Goal: Task Accomplishment & Management: Use online tool/utility

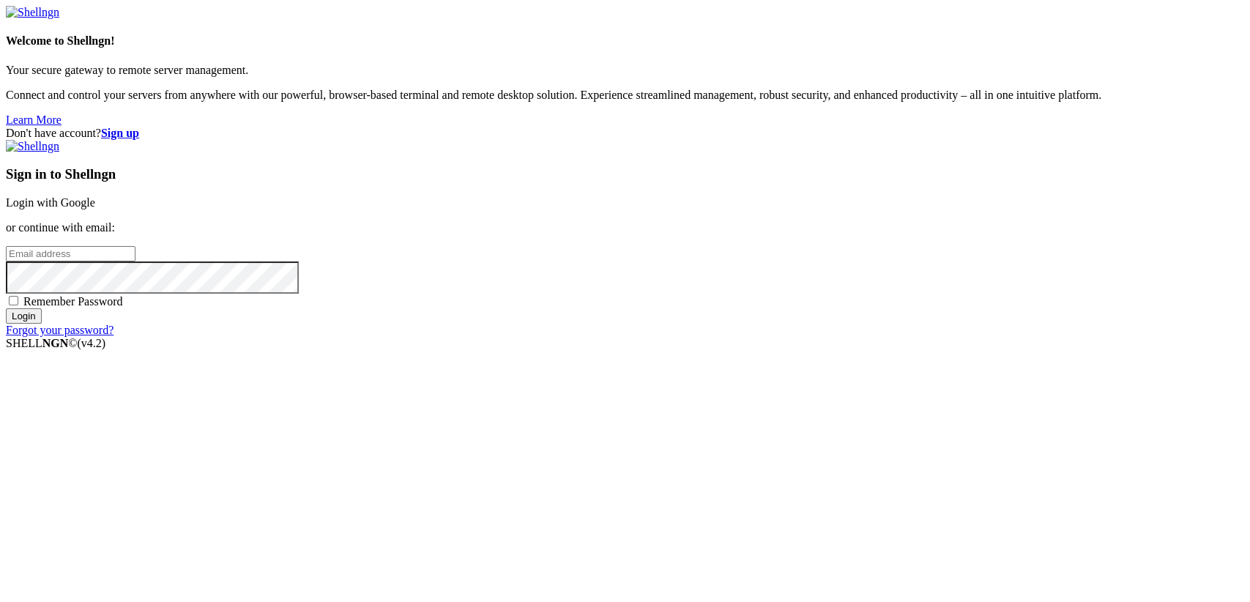
type input "[TECHNICAL_ID]"
click at [95, 209] on link "Login with Google" at bounding box center [50, 202] width 89 height 12
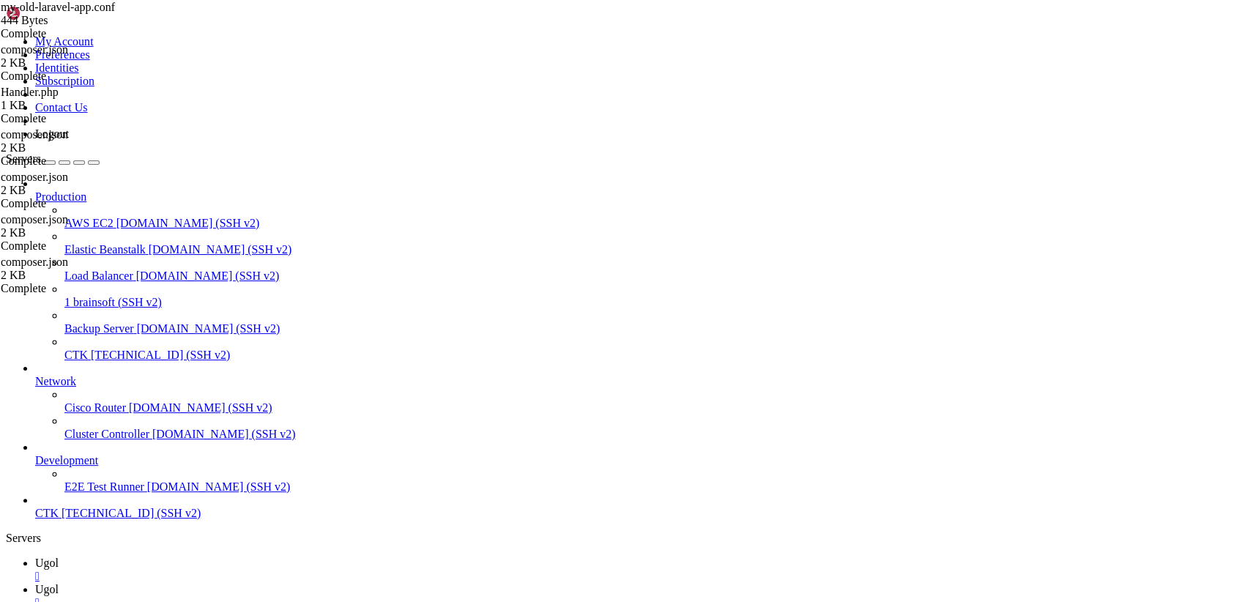
scroll to position [26144, 0]
click at [316, 596] on div "" at bounding box center [639, 602] width 1209 height 13
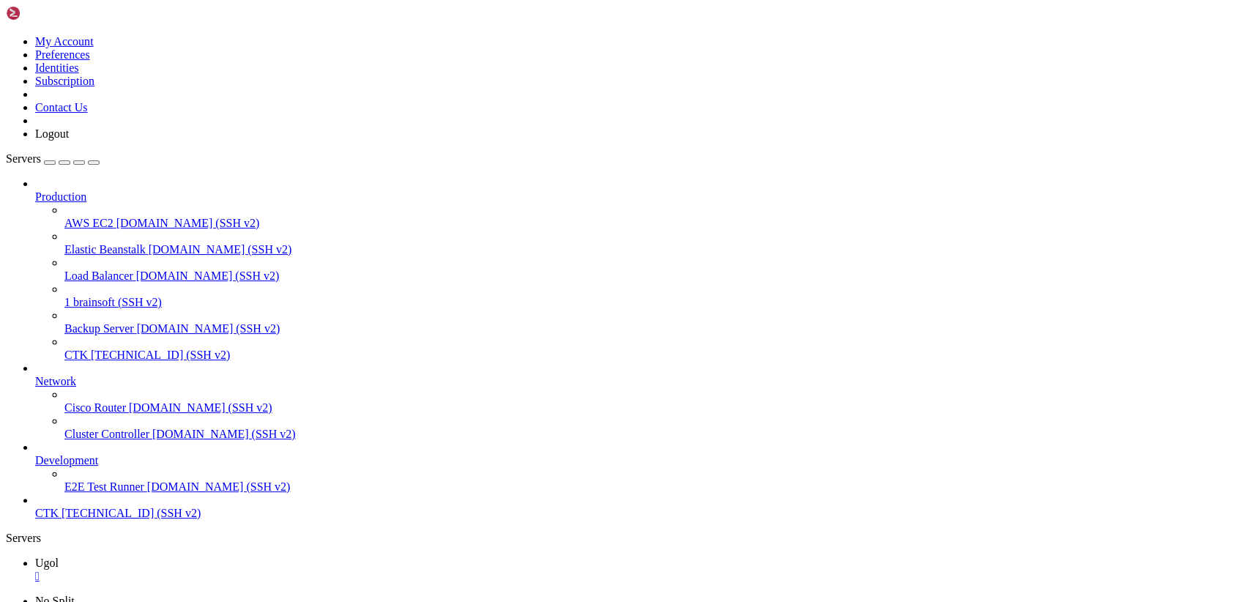
click at [247, 570] on div "" at bounding box center [639, 576] width 1209 height 13
click at [6, 35] on icon at bounding box center [6, 35] width 0 height 0
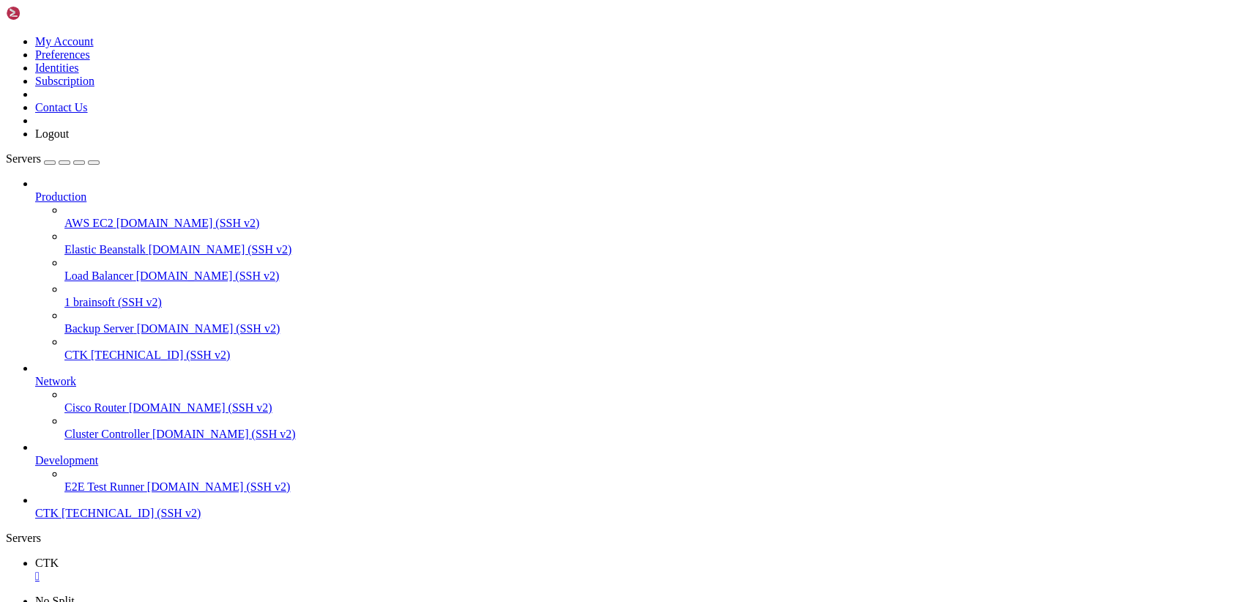
click at [69, 140] on link "Logout" at bounding box center [52, 133] width 34 height 12
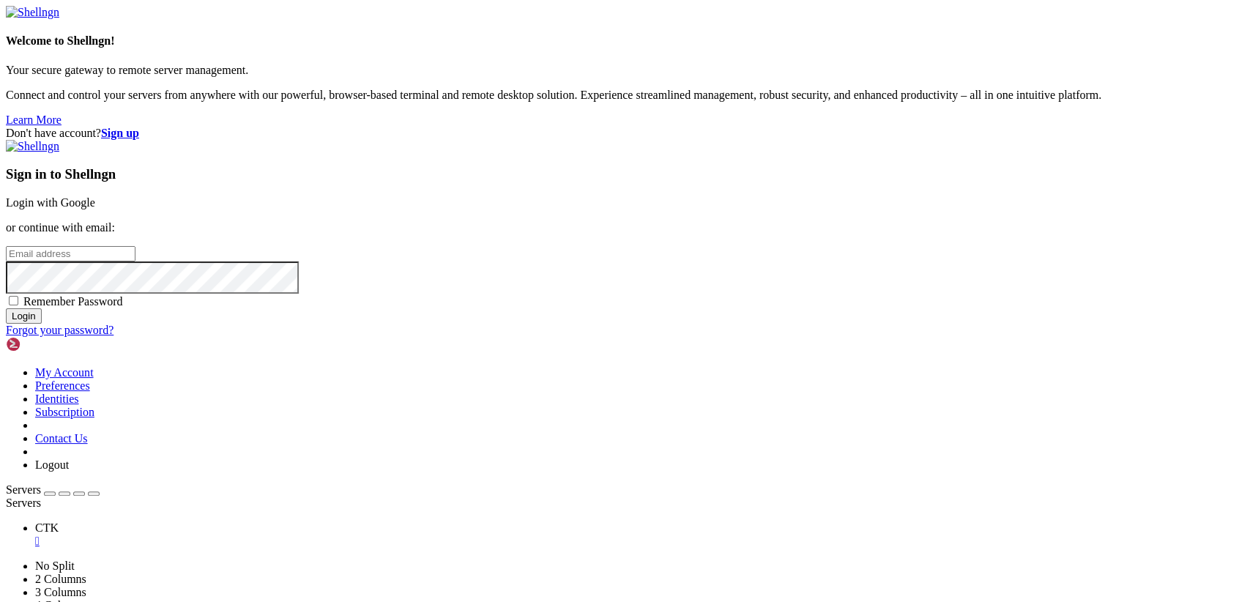
type input "[TECHNICAL_ID]"
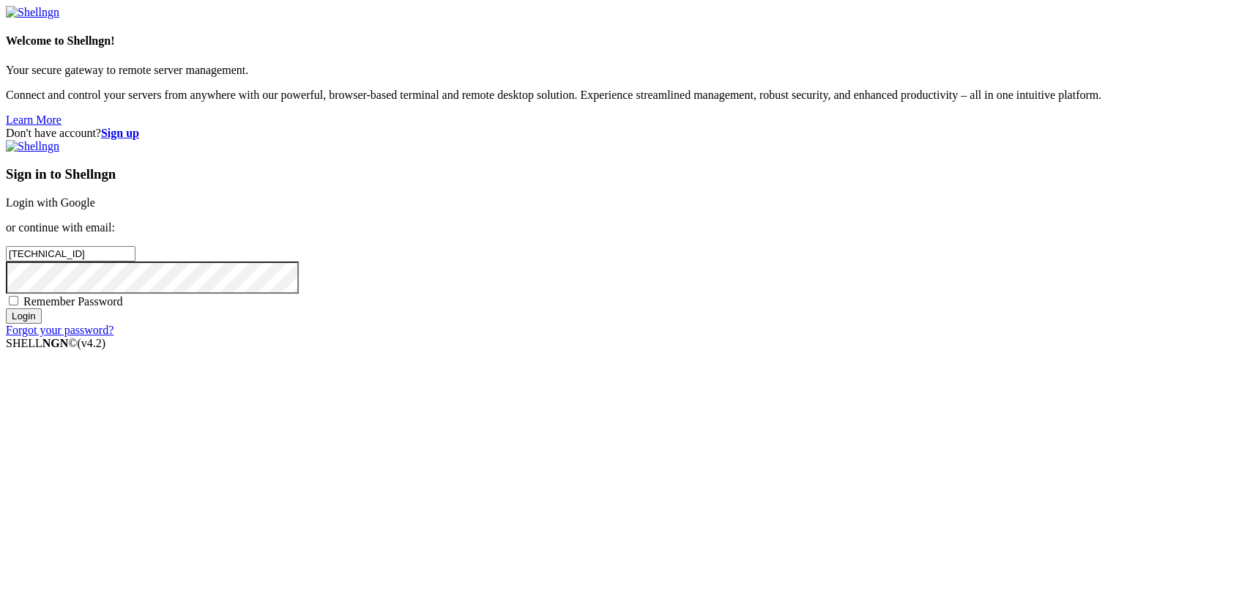
click at [95, 209] on link "Login with Google" at bounding box center [50, 202] width 89 height 12
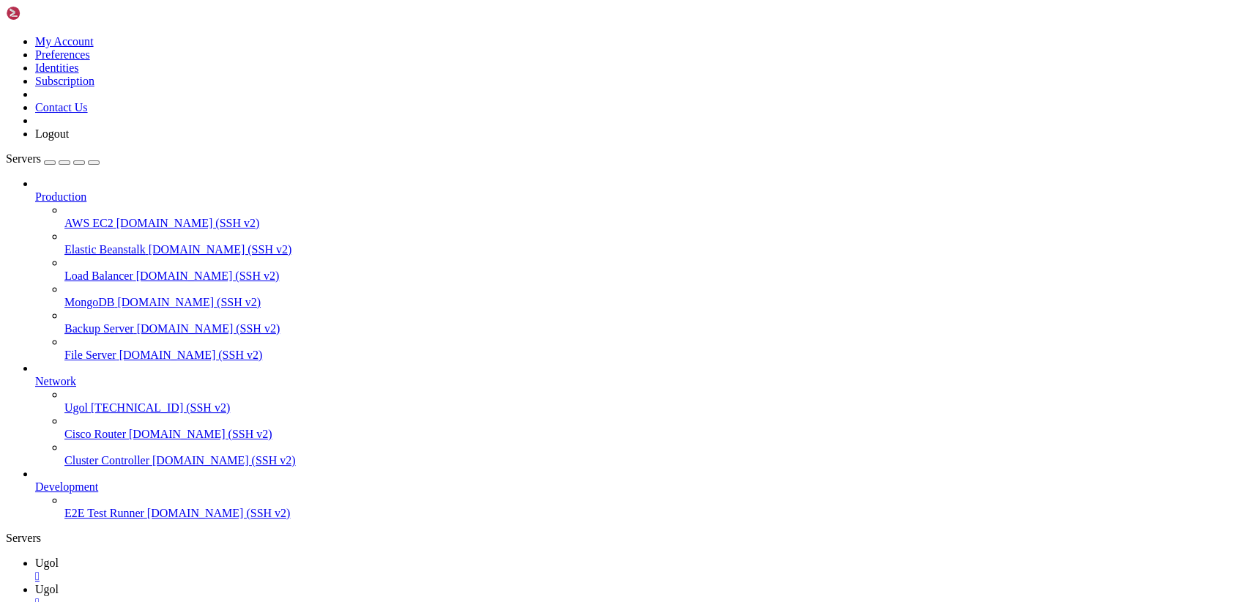
scroll to position [0, 0]
type input "/var/www/my-old-laravel-app"
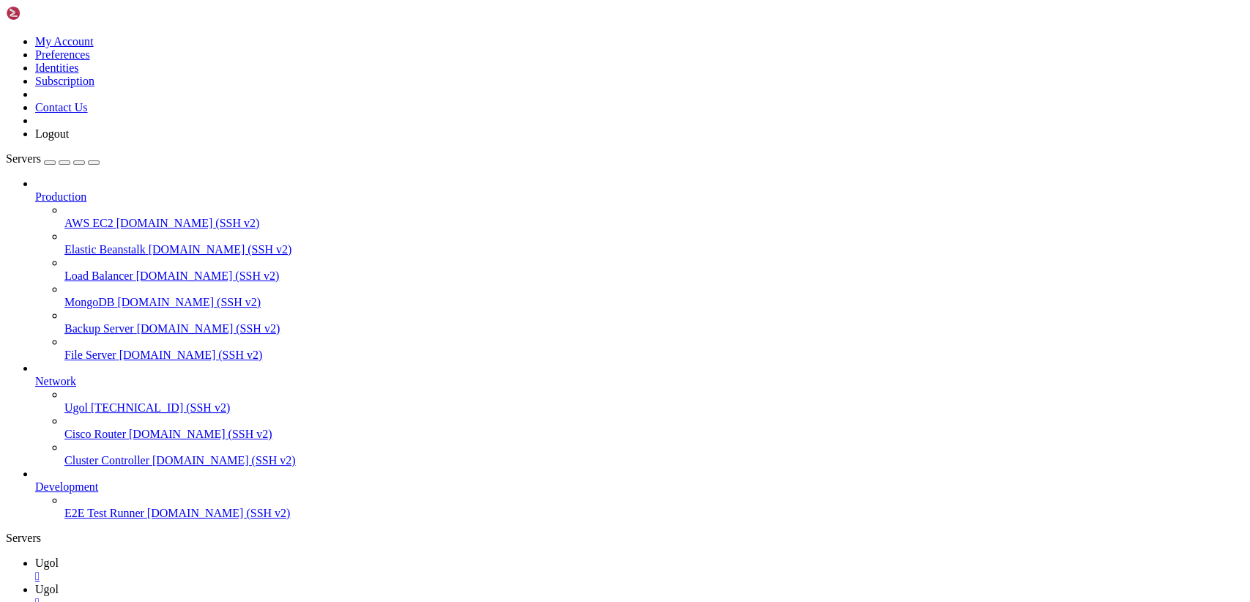
drag, startPoint x: 322, startPoint y: 149, endPoint x: 258, endPoint y: 149, distance: 64.4
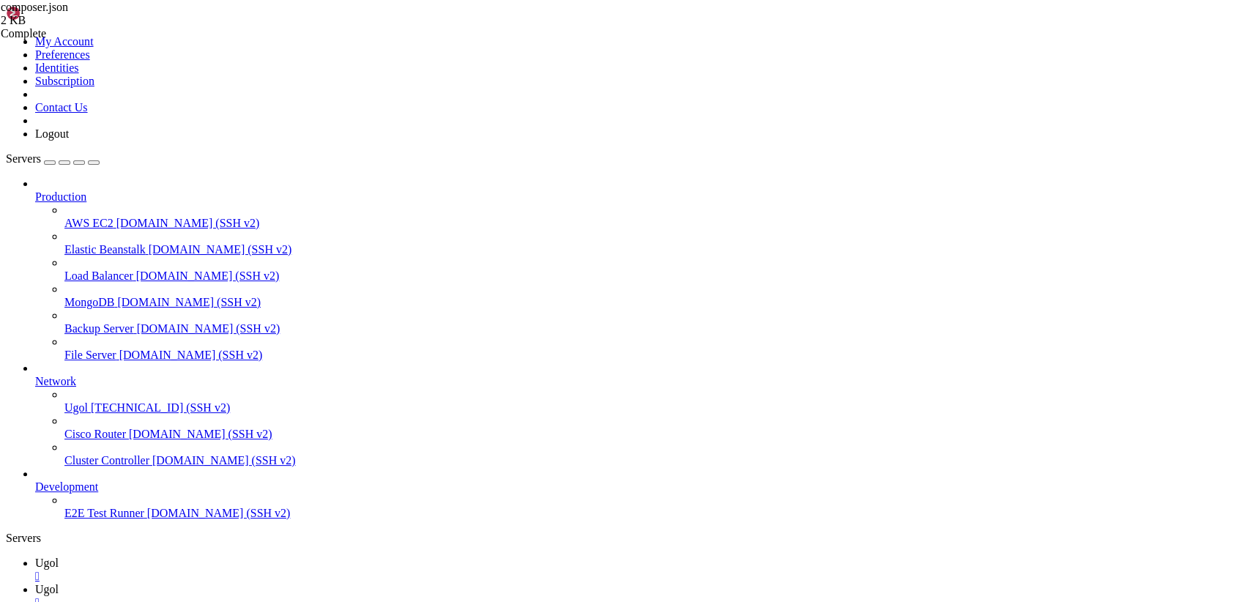
scroll to position [75, 0]
drag, startPoint x: 247, startPoint y: 182, endPoint x: 402, endPoint y: 178, distance: 155.3
type textarea ""facade/ignition": "^2.0","
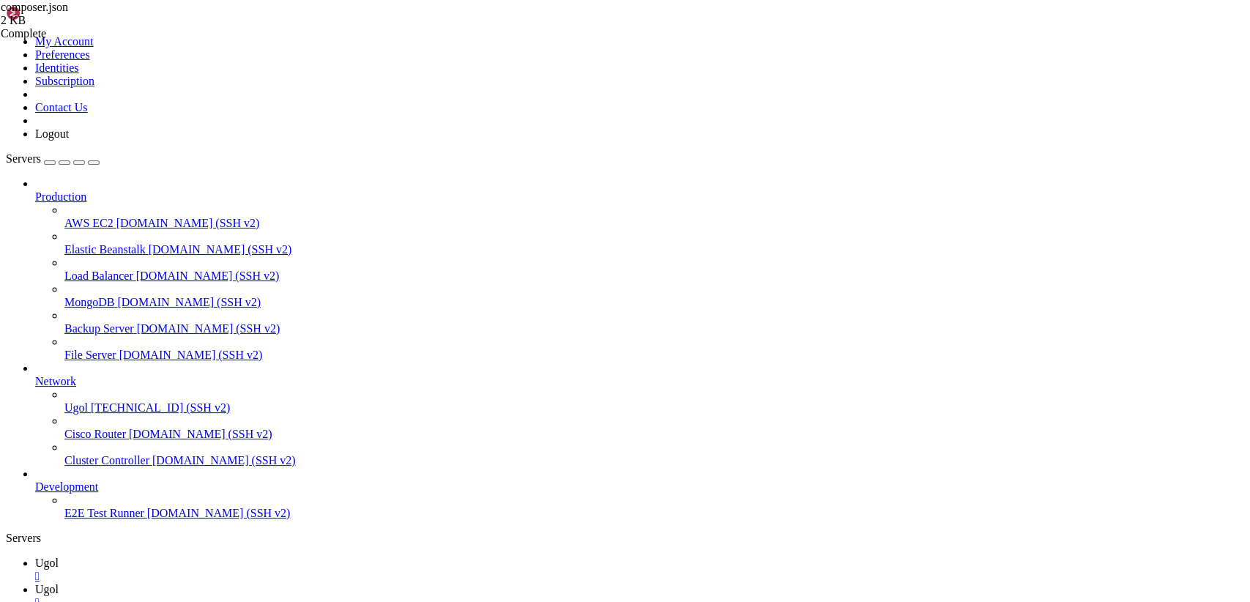
type textarea ""require-dev": {"
click at [59, 557] on span "Ugol" at bounding box center [46, 563] width 23 height 12
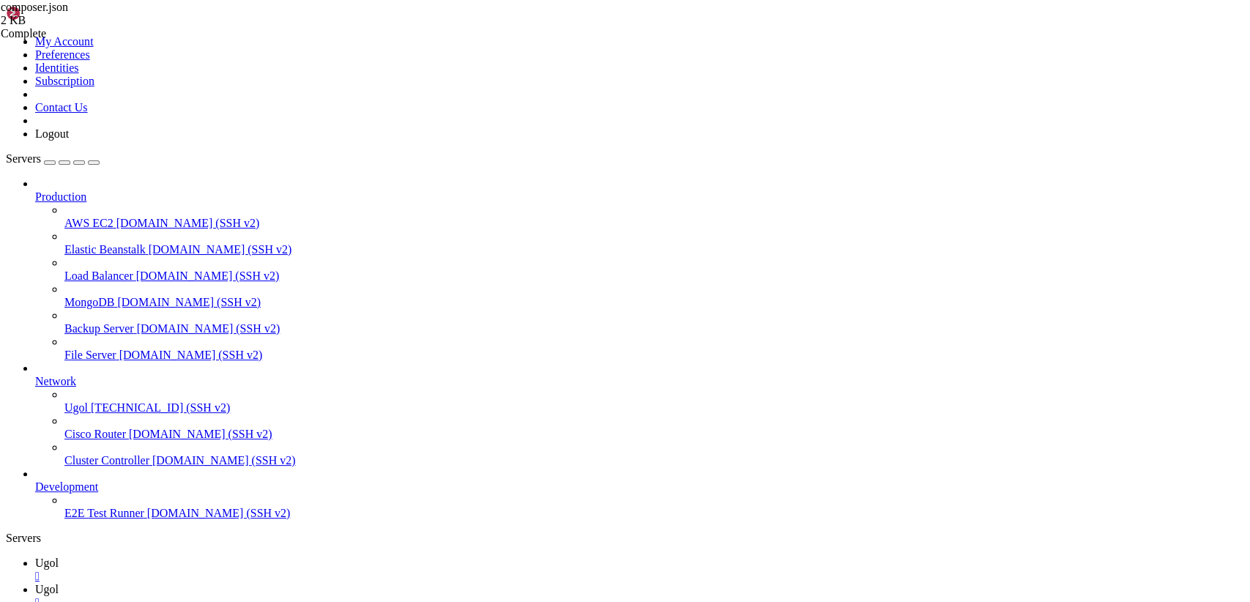
drag, startPoint x: 147, startPoint y: 1256, endPoint x: 14, endPoint y: 1137, distance: 178.4
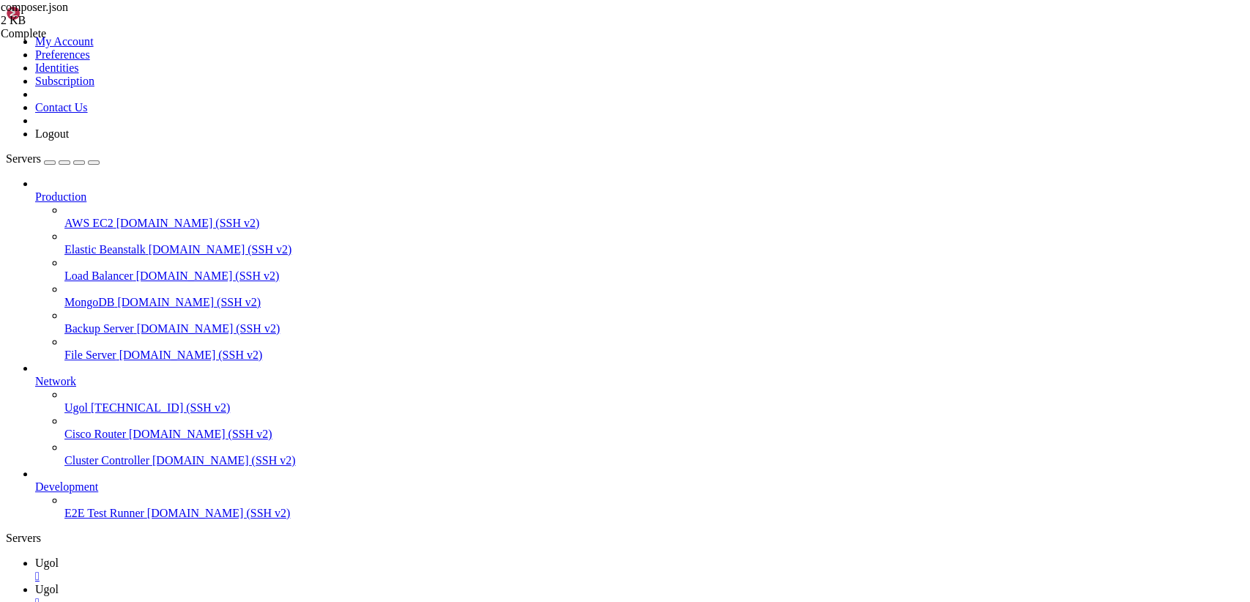
drag, startPoint x: 62, startPoint y: 1307, endPoint x: 12, endPoint y: 1192, distance: 125.6
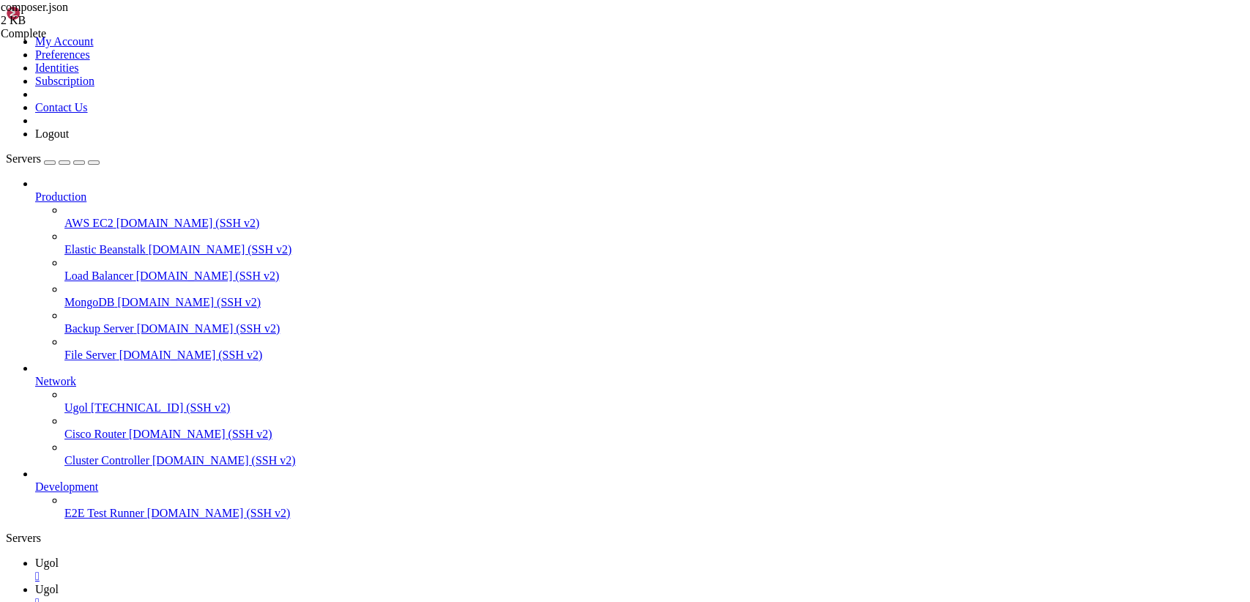
click at [59, 583] on span "Ugol" at bounding box center [46, 589] width 23 height 12
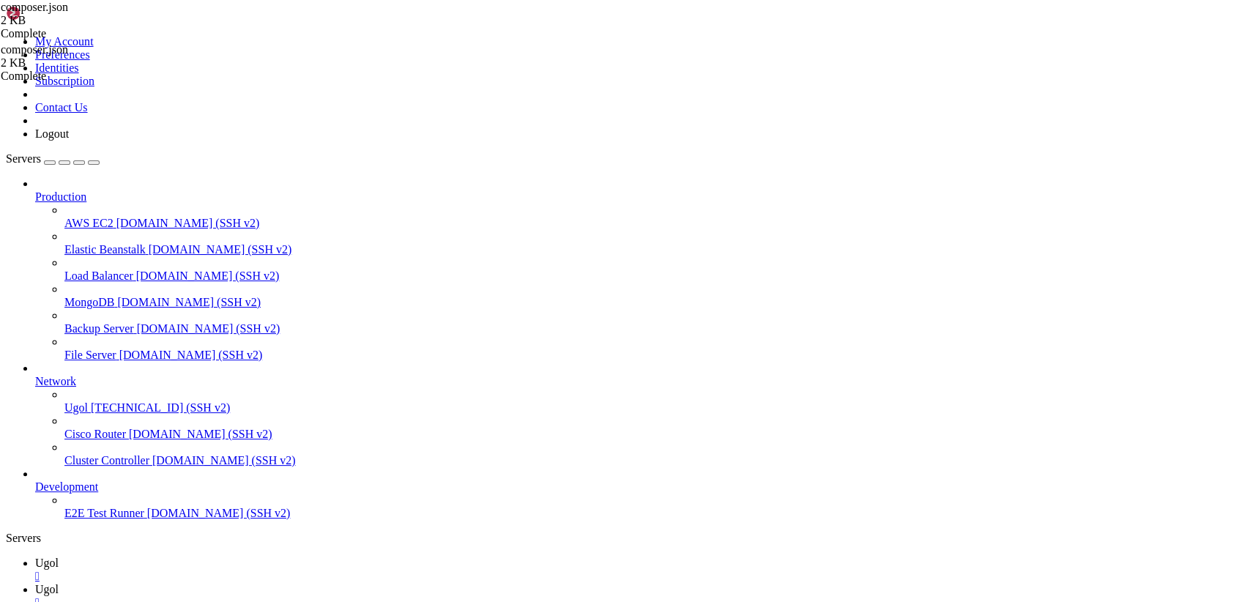
type textarea ""laravel/passport": "^10.0","
click at [59, 557] on span "Ugol" at bounding box center [46, 563] width 23 height 12
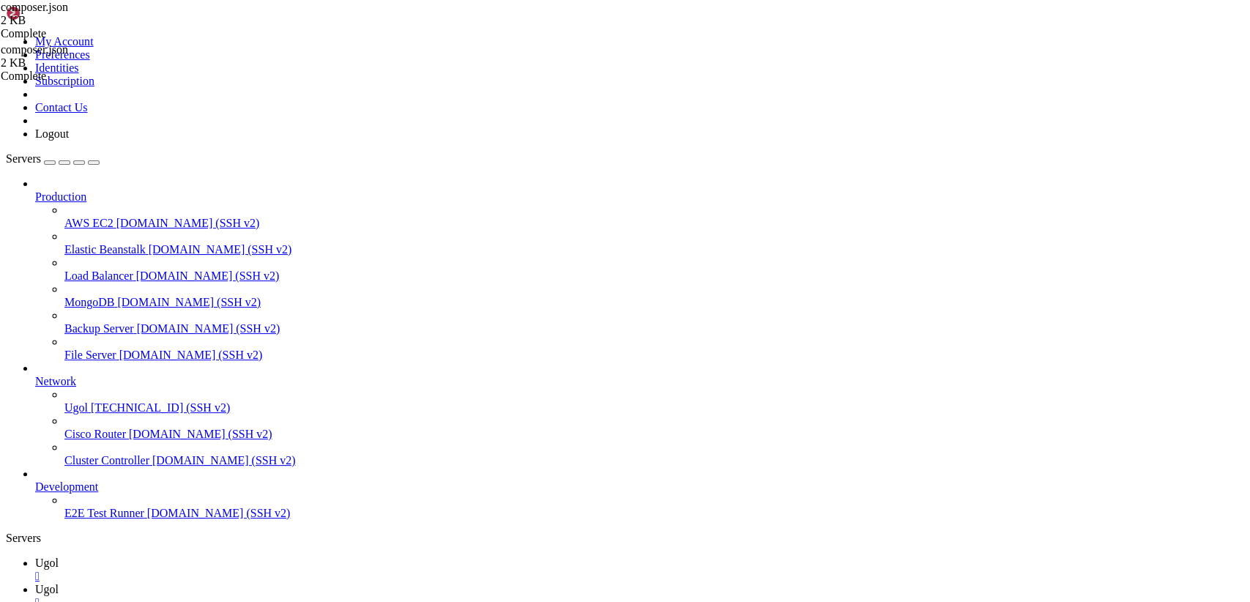
scroll to position [0, 0]
drag, startPoint x: 352, startPoint y: 1309, endPoint x: 11, endPoint y: 1142, distance: 379.6
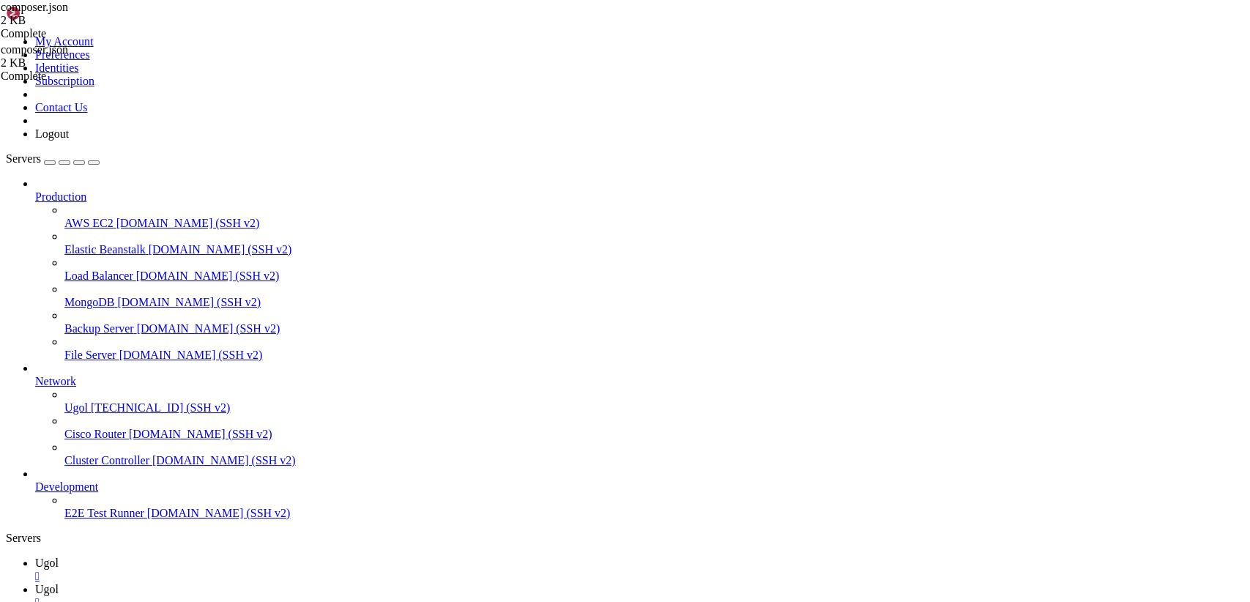
copy div "Generating optimized autoload files Class App\Page located in ./app/Models/Page…"
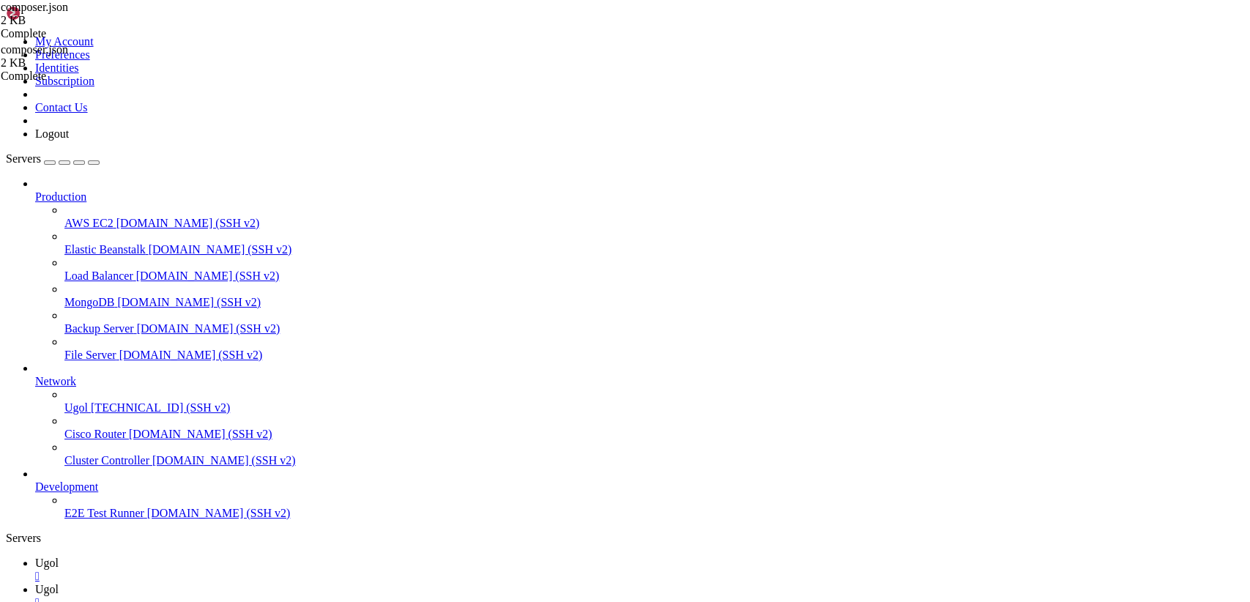
scroll to position [3884, 0]
drag, startPoint x: 171, startPoint y: 1331, endPoint x: 12, endPoint y: 1317, distance: 159.5
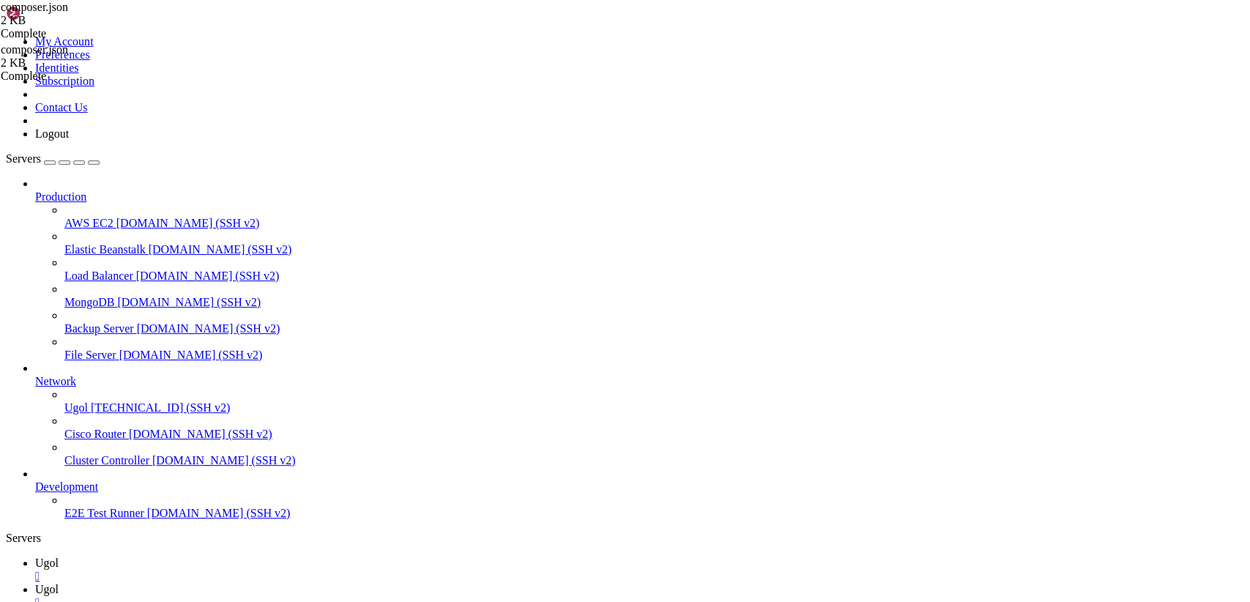
drag, startPoint x: 434, startPoint y: 1329, endPoint x: 12, endPoint y: 1257, distance: 427.2
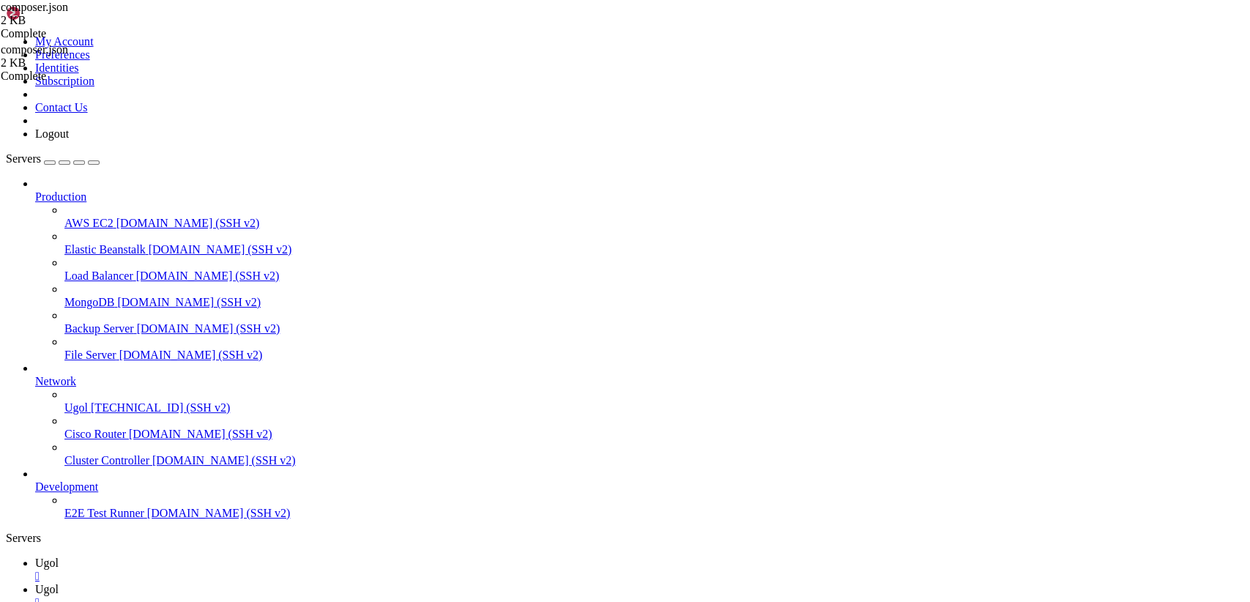
click at [59, 583] on span "Ugol" at bounding box center [46, 589] width 23 height 12
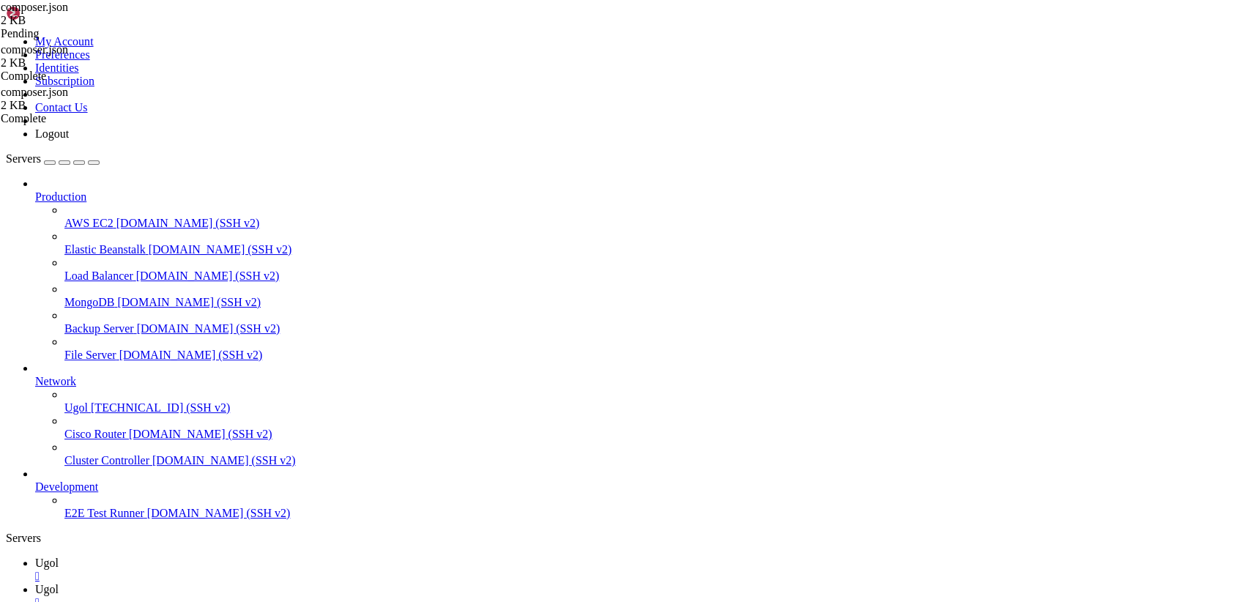
type textarea ""php": "^8.2","
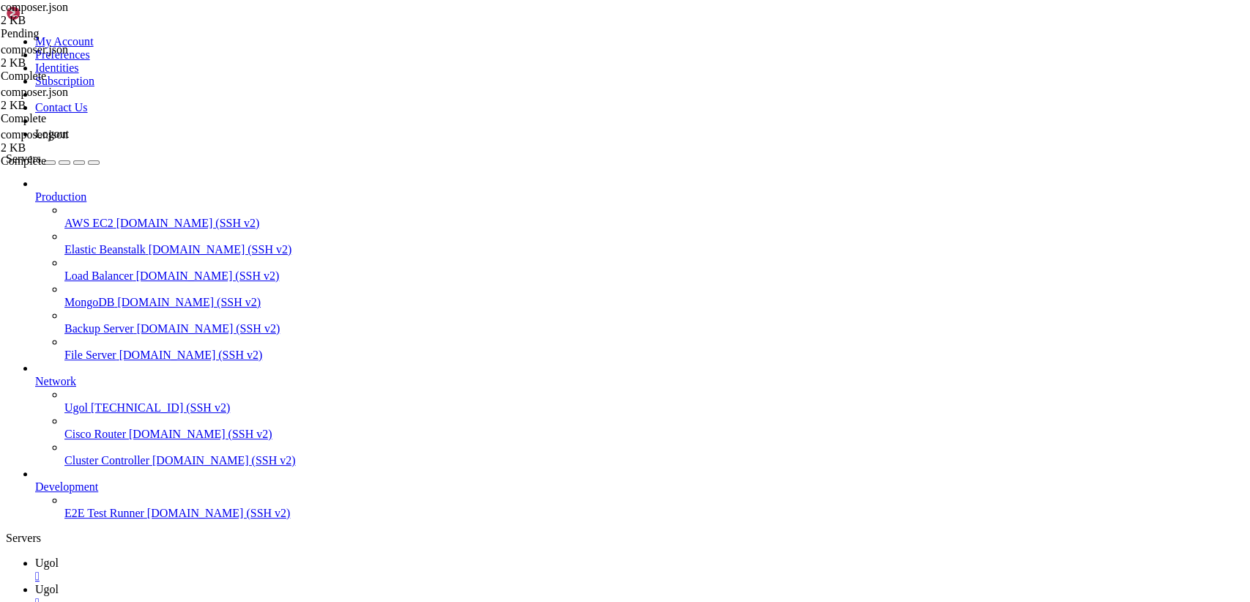
click at [207, 557] on link "Ugol " at bounding box center [639, 570] width 1209 height 26
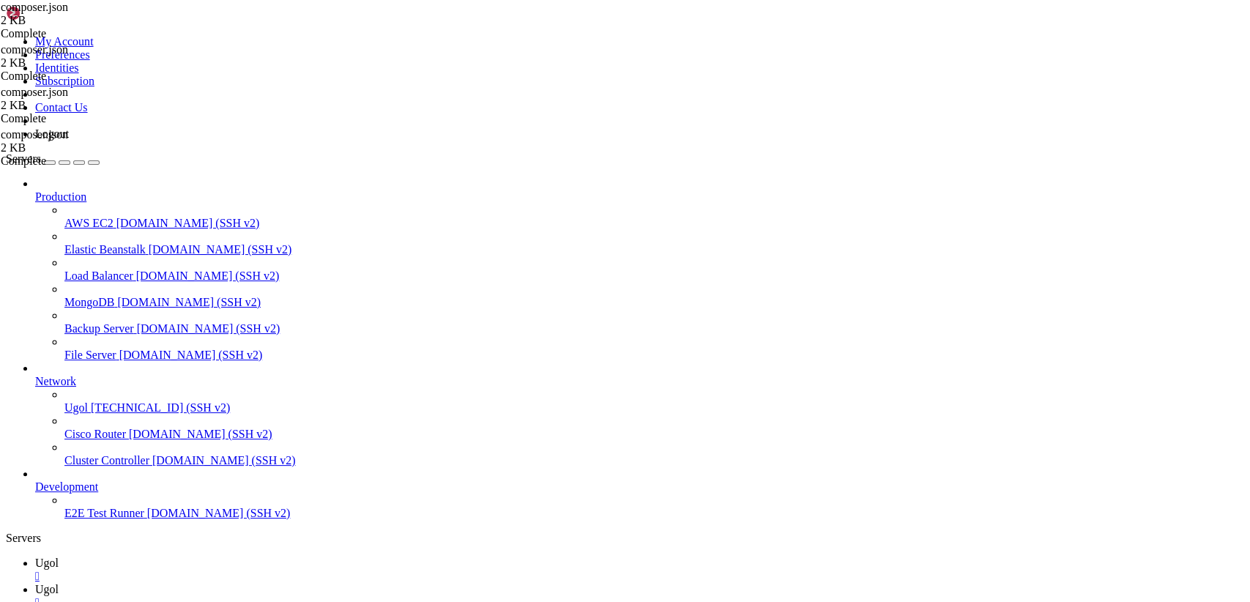
scroll to position [4693, 0]
drag, startPoint x: 409, startPoint y: 1333, endPoint x: 12, endPoint y: 907, distance: 582.4
click at [35, 583] on icon at bounding box center [35, 589] width 0 height 12
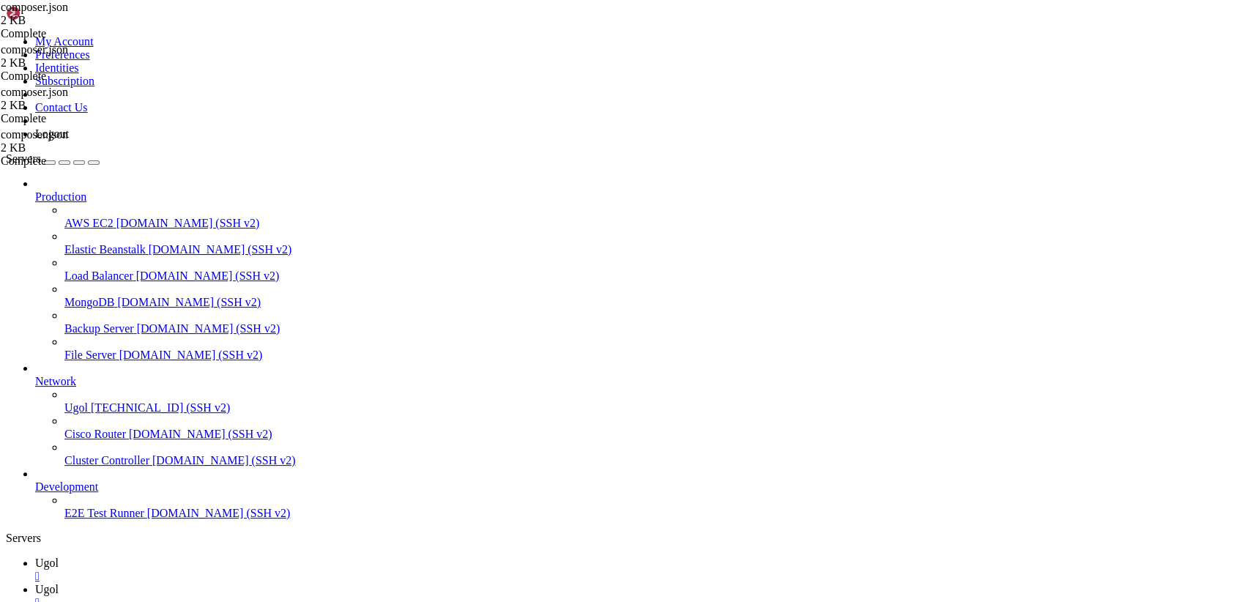
type textarea ""phpoffice/phpspreadsheet": "^1.21""
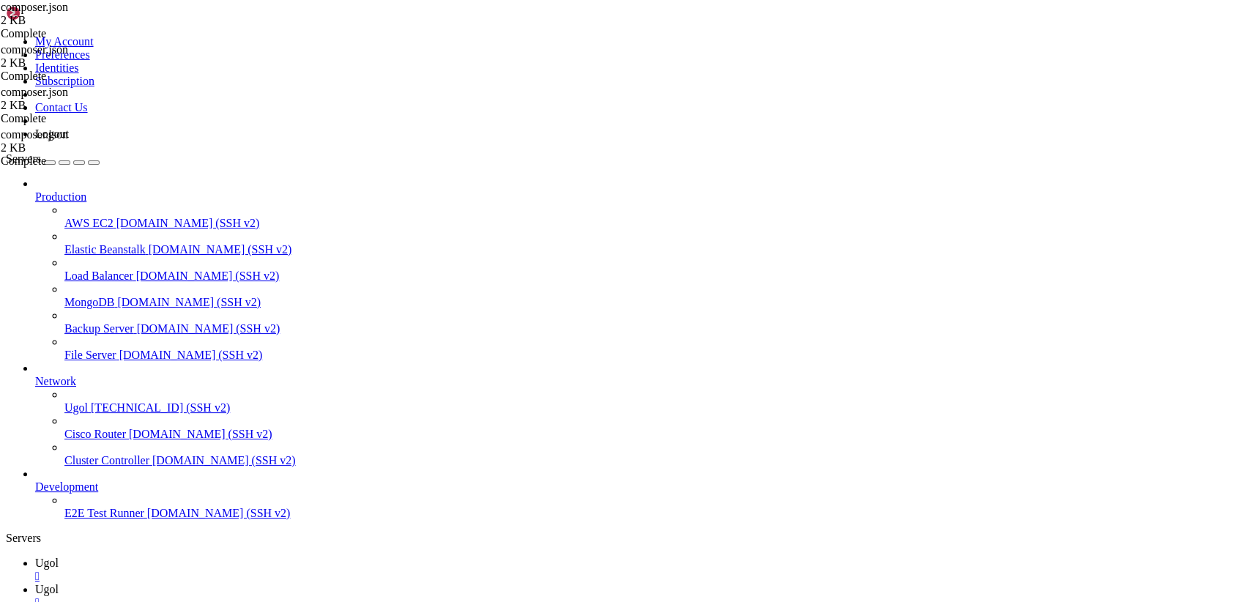
click at [59, 557] on span "Ugol" at bounding box center [46, 563] width 23 height 12
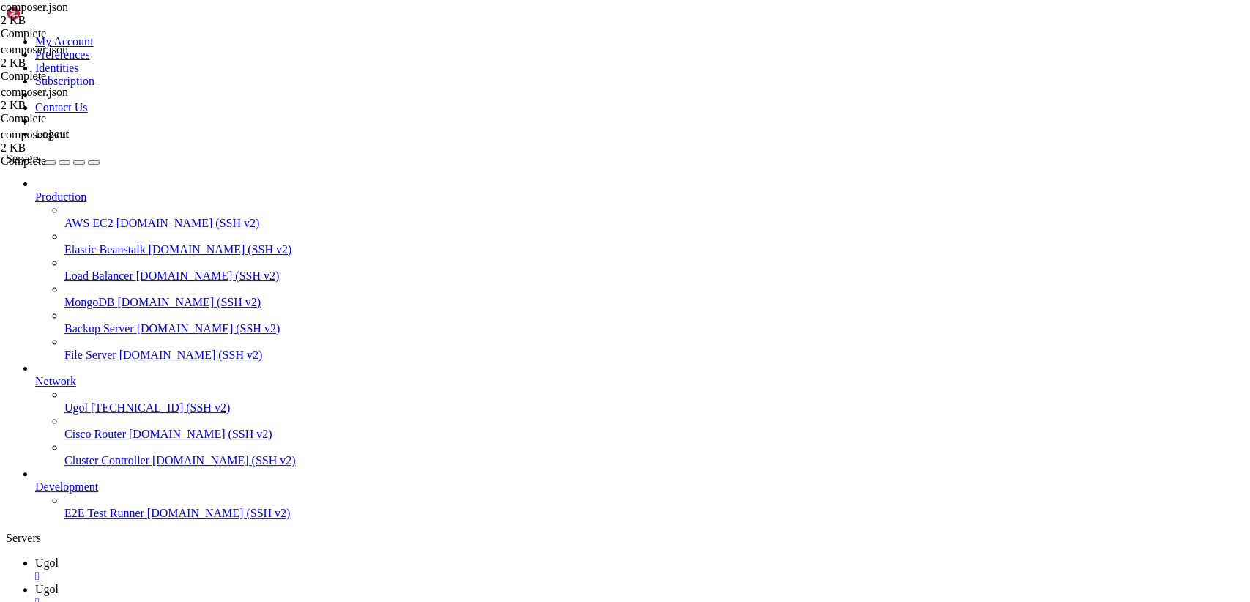
scroll to position [5266, 0]
drag, startPoint x: 283, startPoint y: 1339, endPoint x: 16, endPoint y: 1321, distance: 267.2
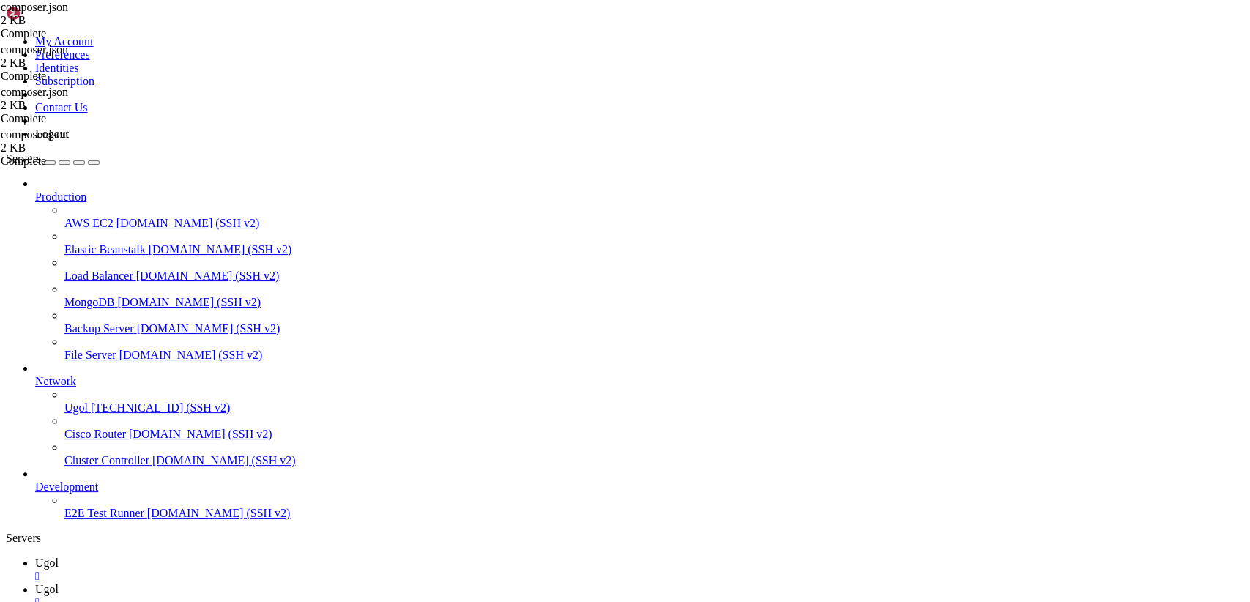
drag, startPoint x: 10, startPoint y: 1320, endPoint x: 313, endPoint y: 1344, distance: 304.1
drag, startPoint x: 12, startPoint y: 1315, endPoint x: 328, endPoint y: 1339, distance: 316.5
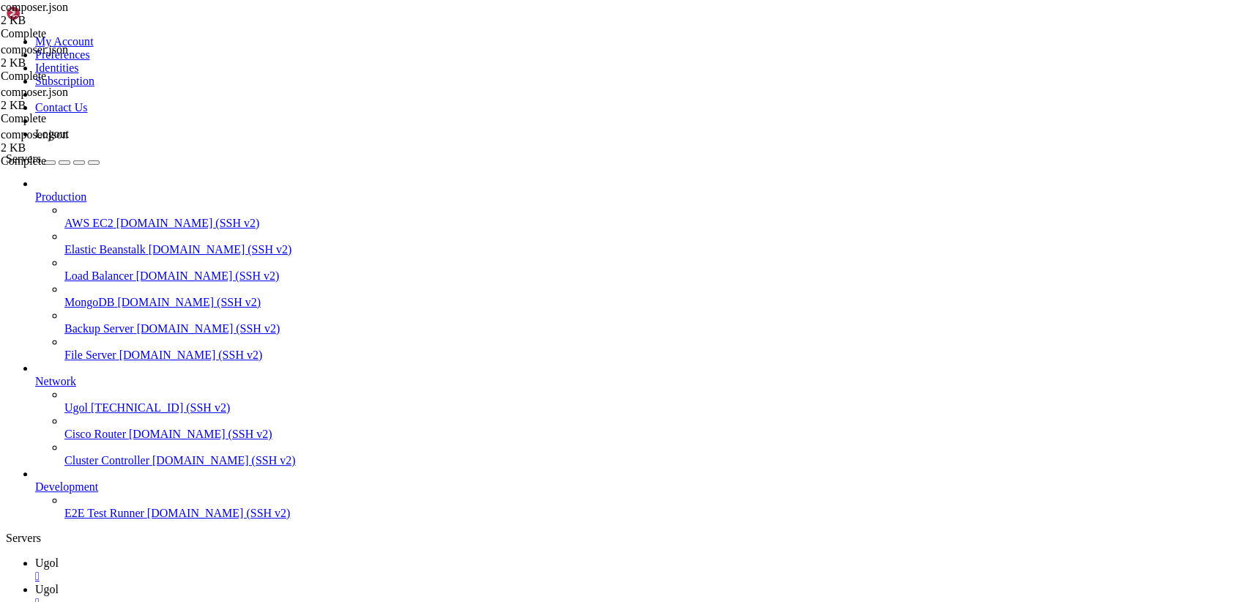
drag, startPoint x: 302, startPoint y: 1342, endPoint x: 12, endPoint y: 1256, distance: 302.6
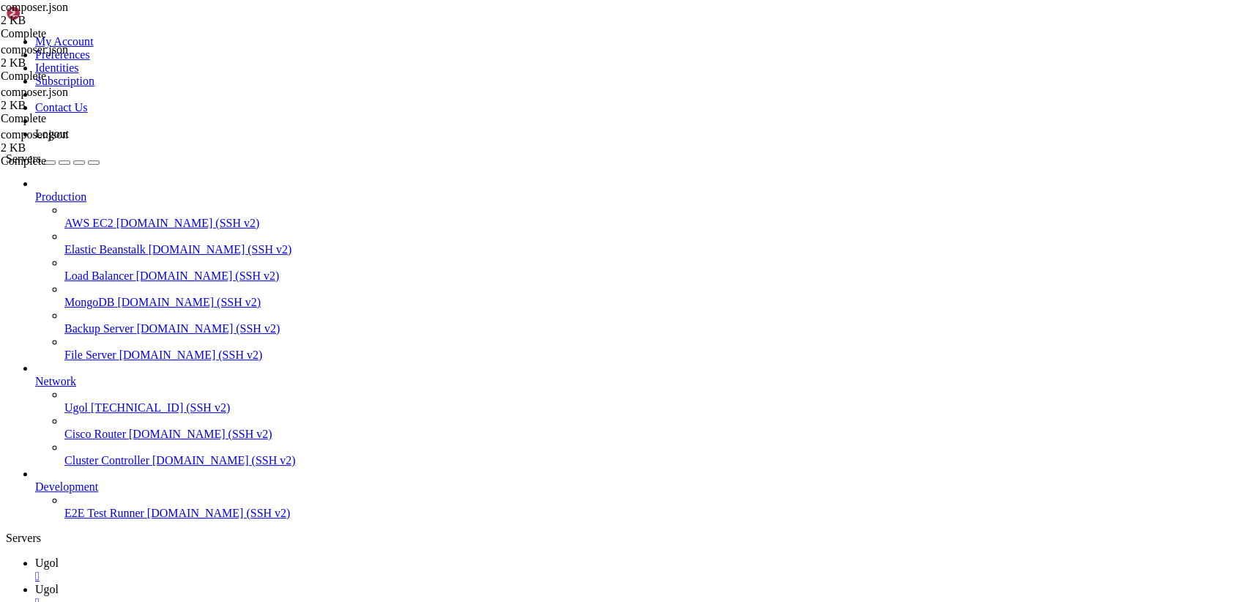
scroll to position [5951, 0]
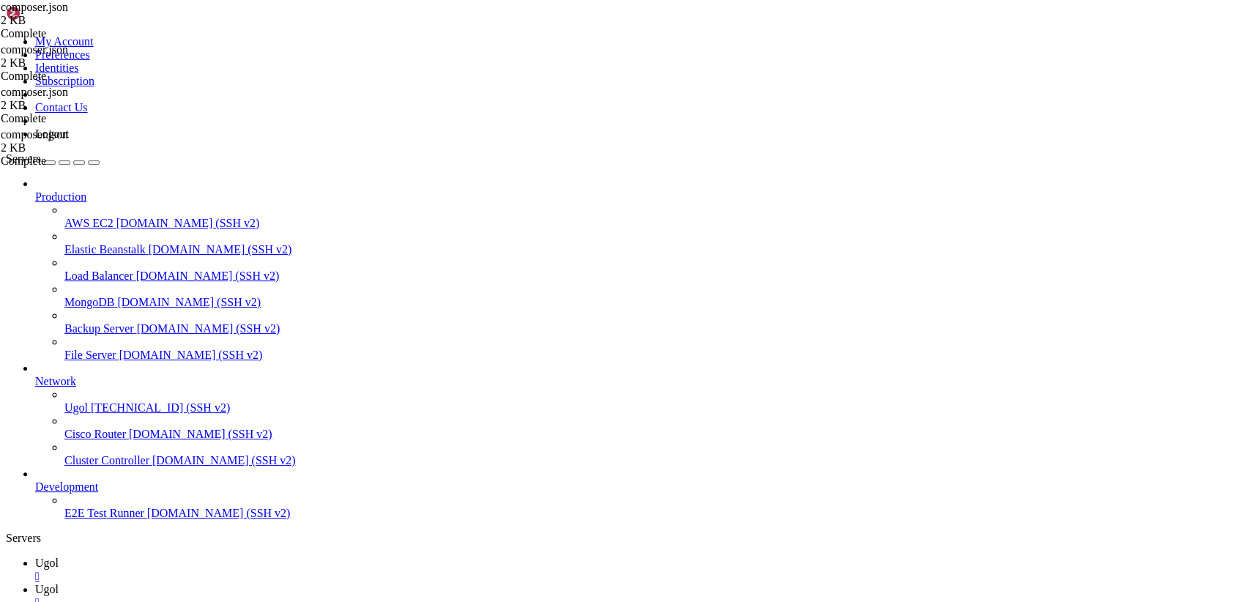
drag, startPoint x: 146, startPoint y: 1312, endPoint x: 12, endPoint y: 1093, distance: 257.0
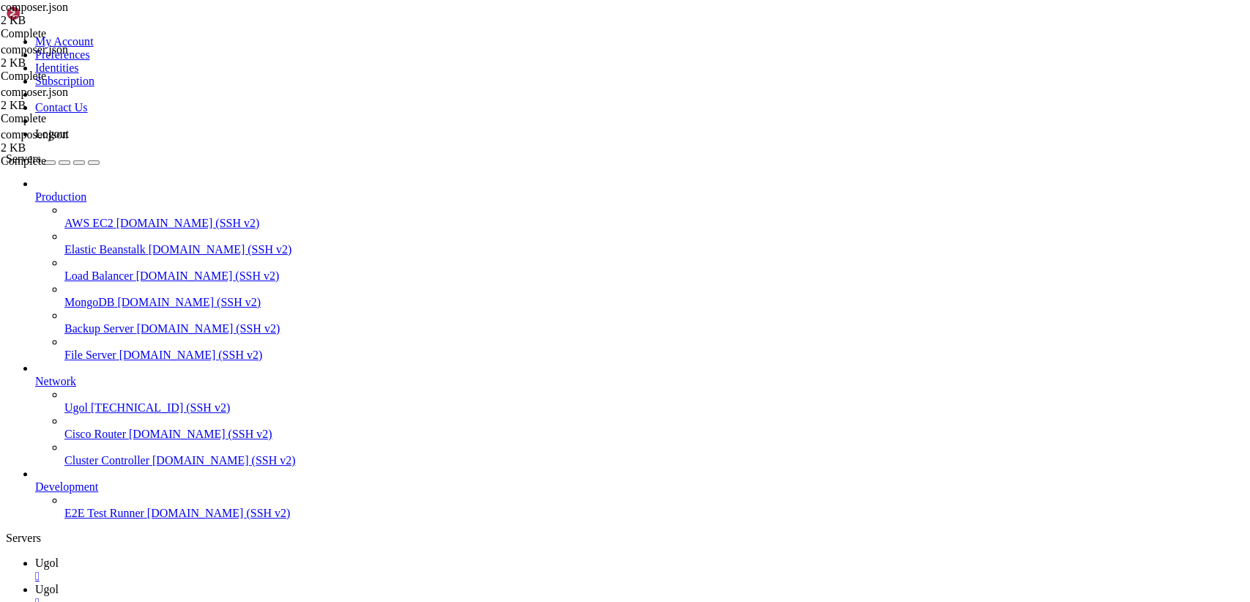
scroll to position [6299, 0]
click at [35, 583] on icon at bounding box center [35, 589] width 0 height 12
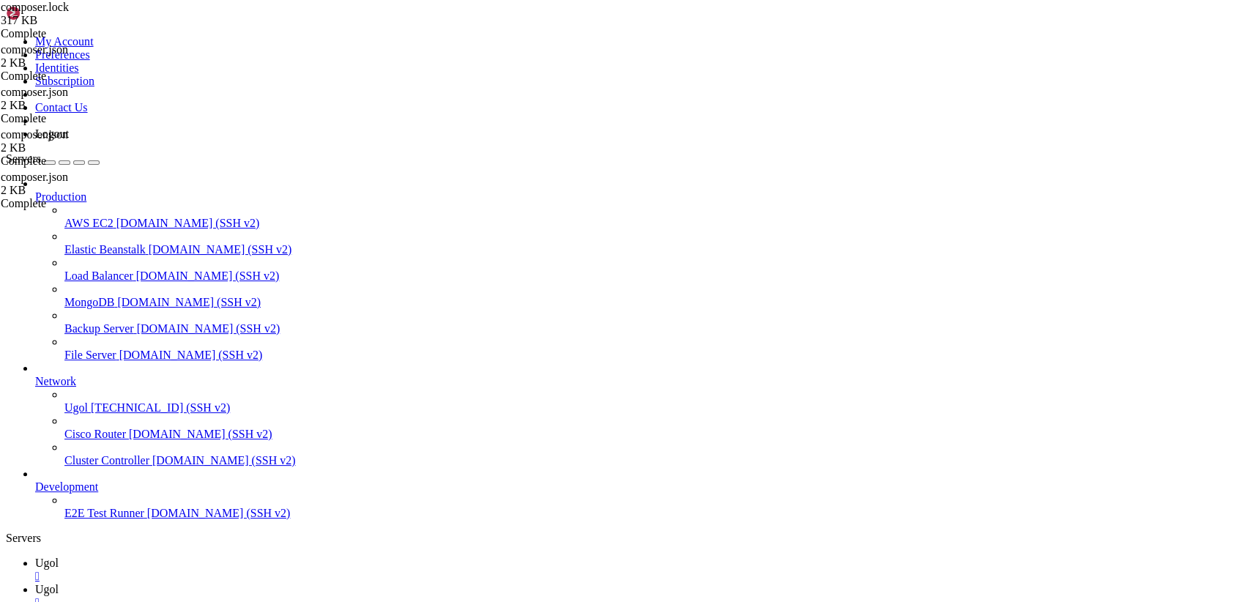
type textarea ""laravel/ui": "^3.0","
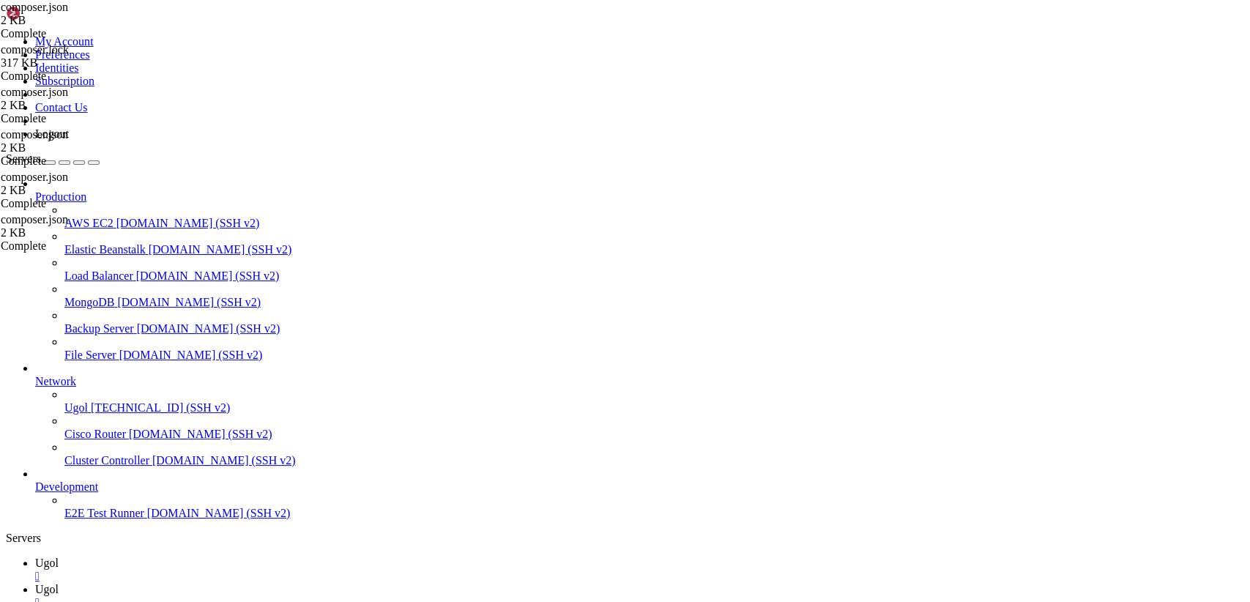
click at [59, 557] on span "Ugol" at bounding box center [46, 563] width 23 height 12
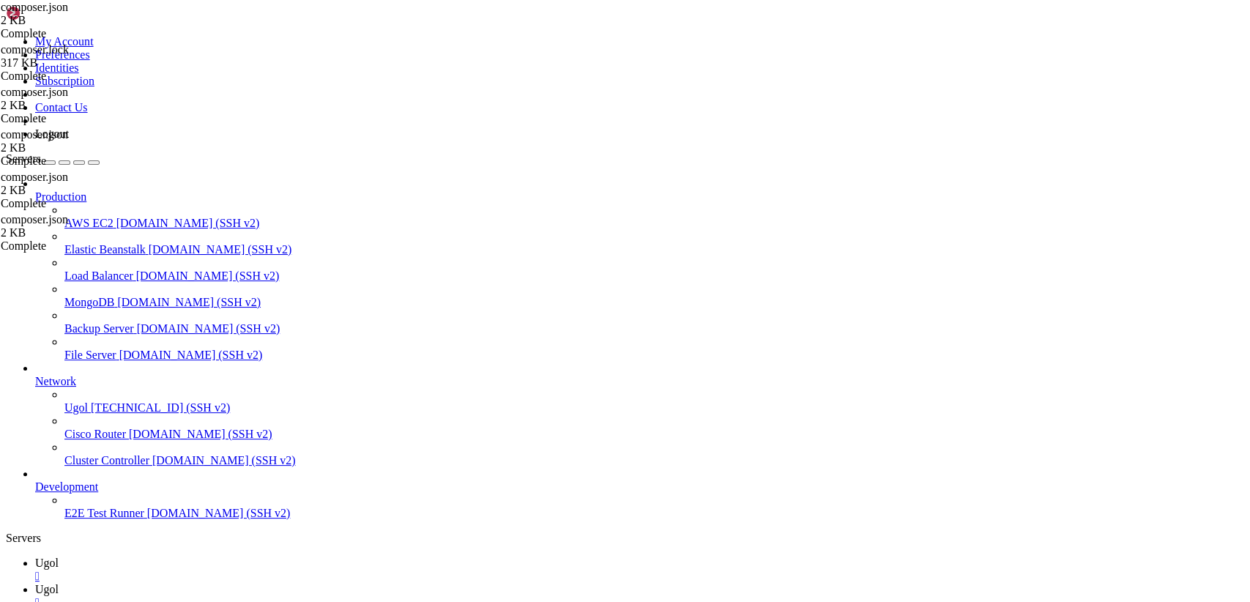
scroll to position [9772, 0]
click at [282, 583] on link "Ugol " at bounding box center [639, 596] width 1209 height 26
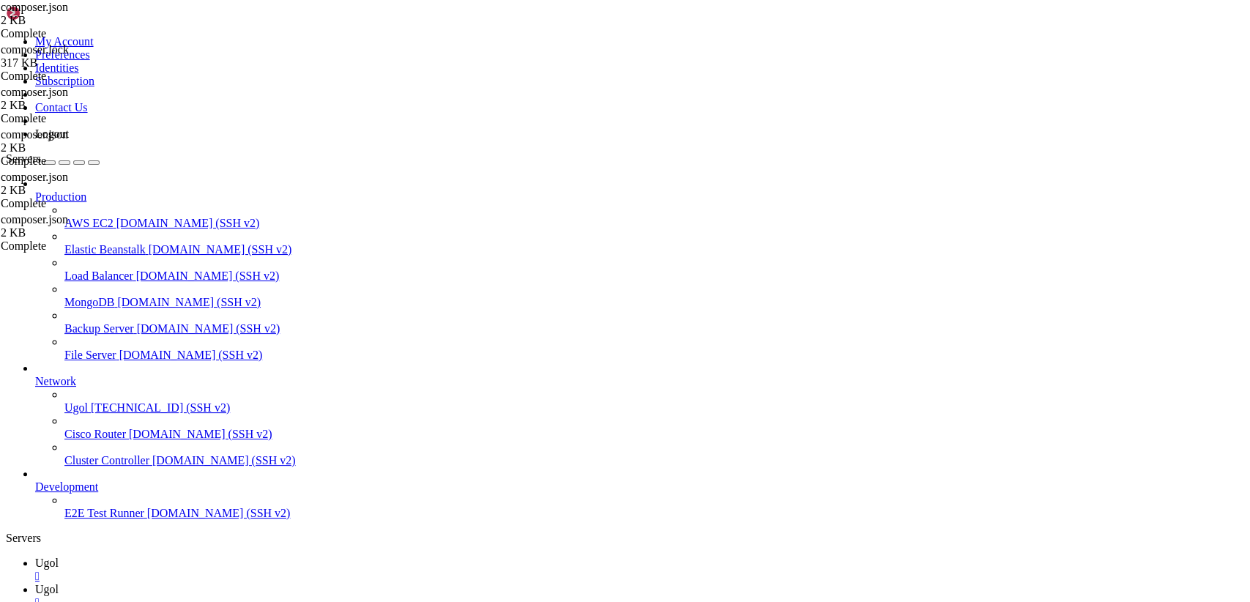
type input "/etc/apache2/sites-available"
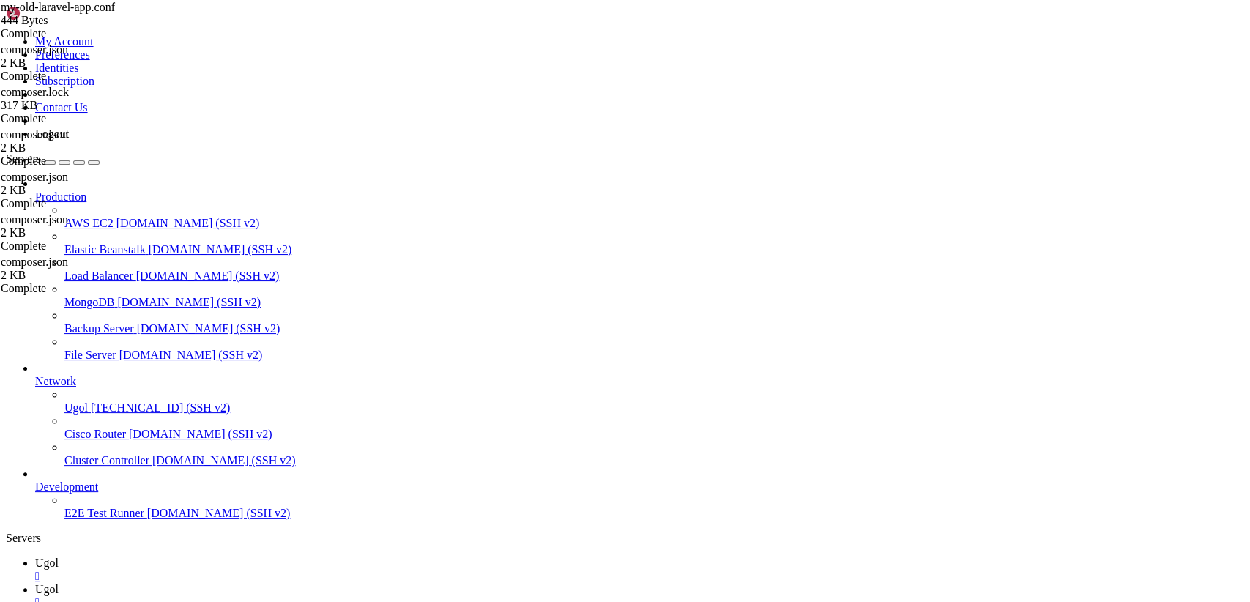
drag, startPoint x: 285, startPoint y: 214, endPoint x: 220, endPoint y: 193, distance: 67.6
paste textarea "/FilesMatch>"
type textarea "</FilesMatch>"
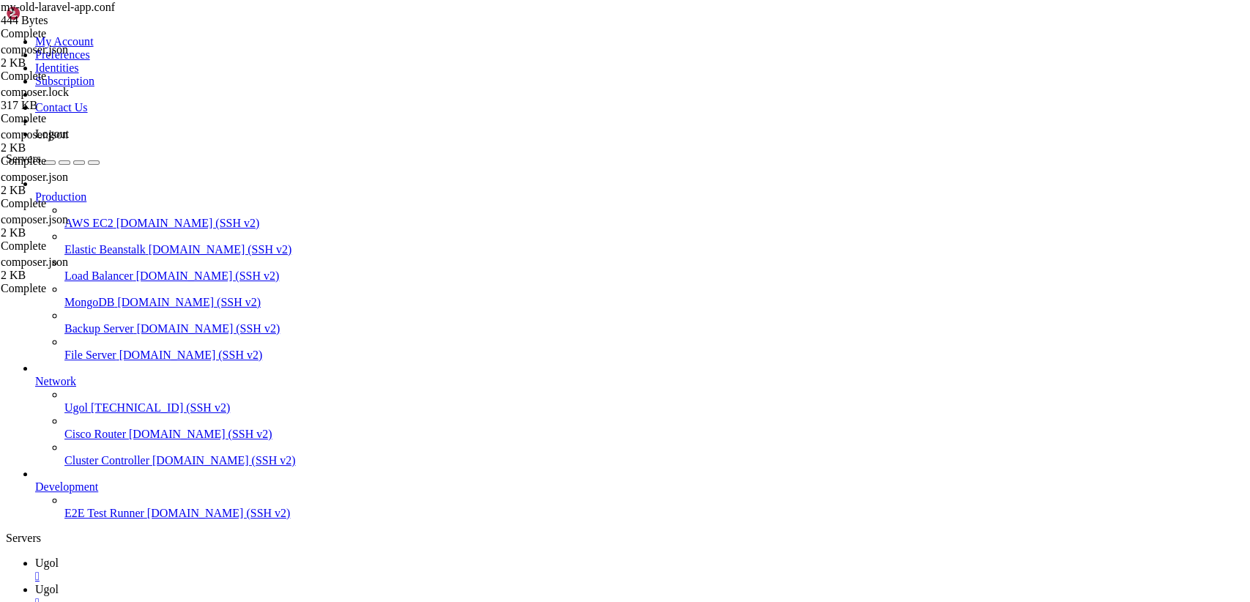
click at [209, 557] on link "Ugol " at bounding box center [639, 570] width 1209 height 26
click at [35, 583] on icon at bounding box center [35, 589] width 0 height 12
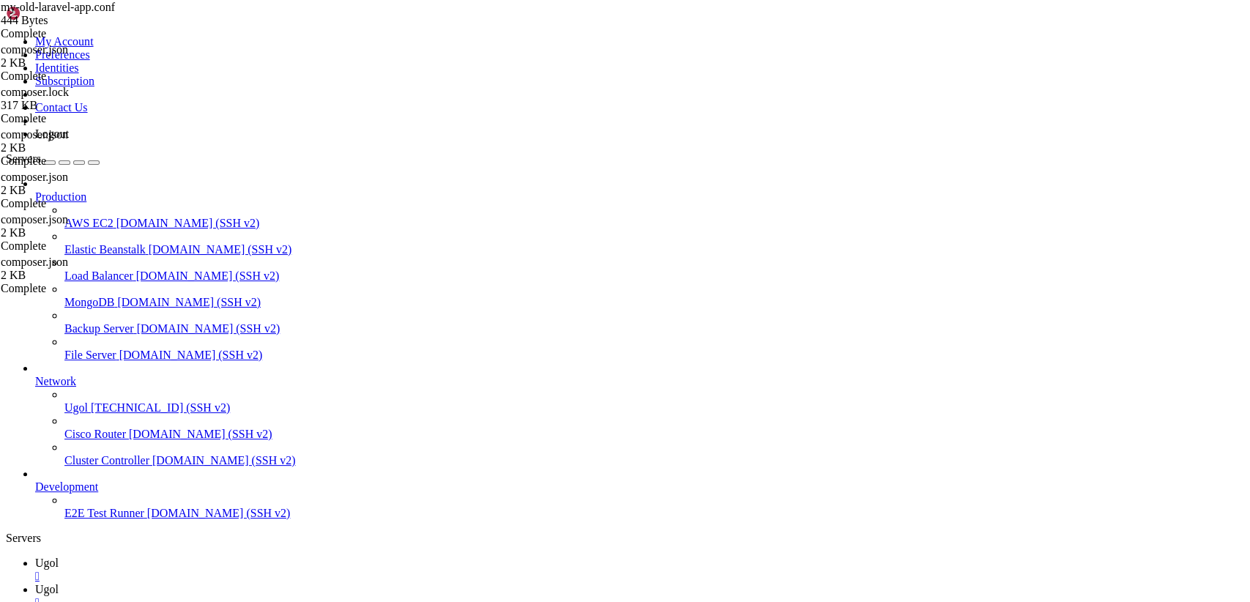
type input "/var/www/my-old-laravel-app"
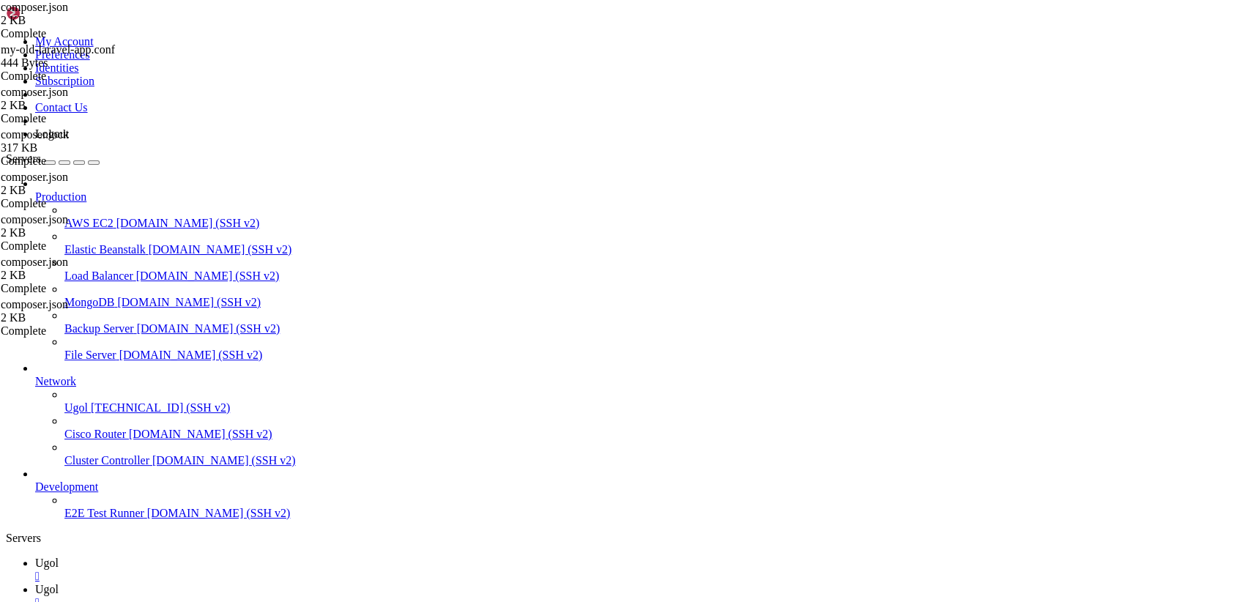
scroll to position [0, 0]
type textarea ""laravel/framework": "^9.0","
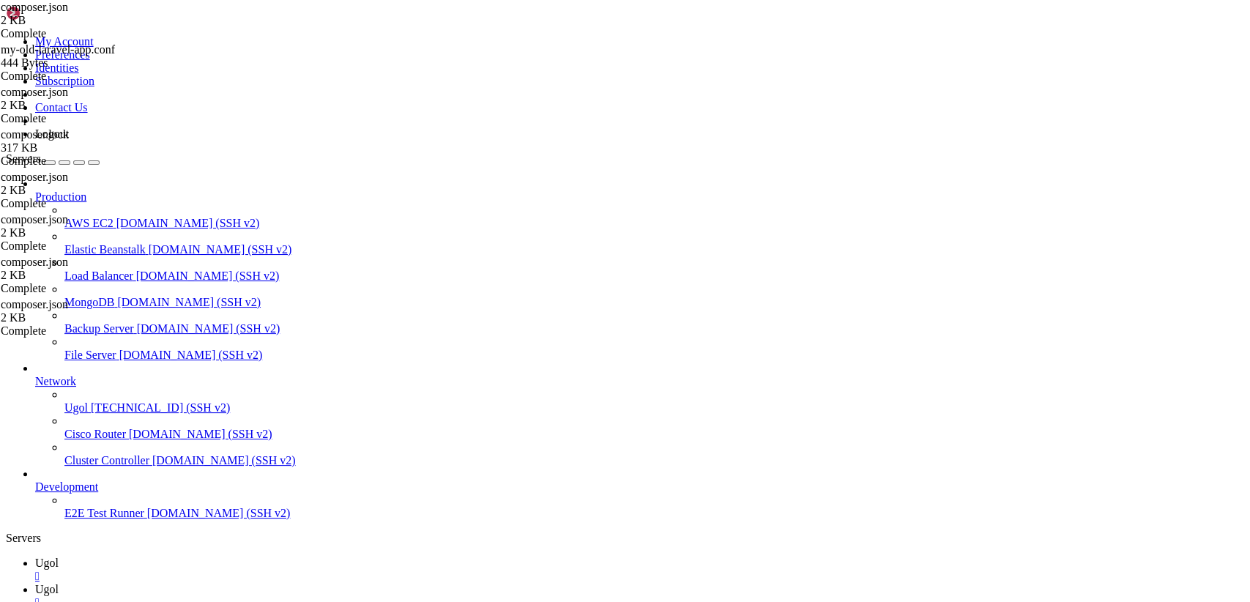
click at [59, 557] on span "Ugol" at bounding box center [46, 563] width 23 height 12
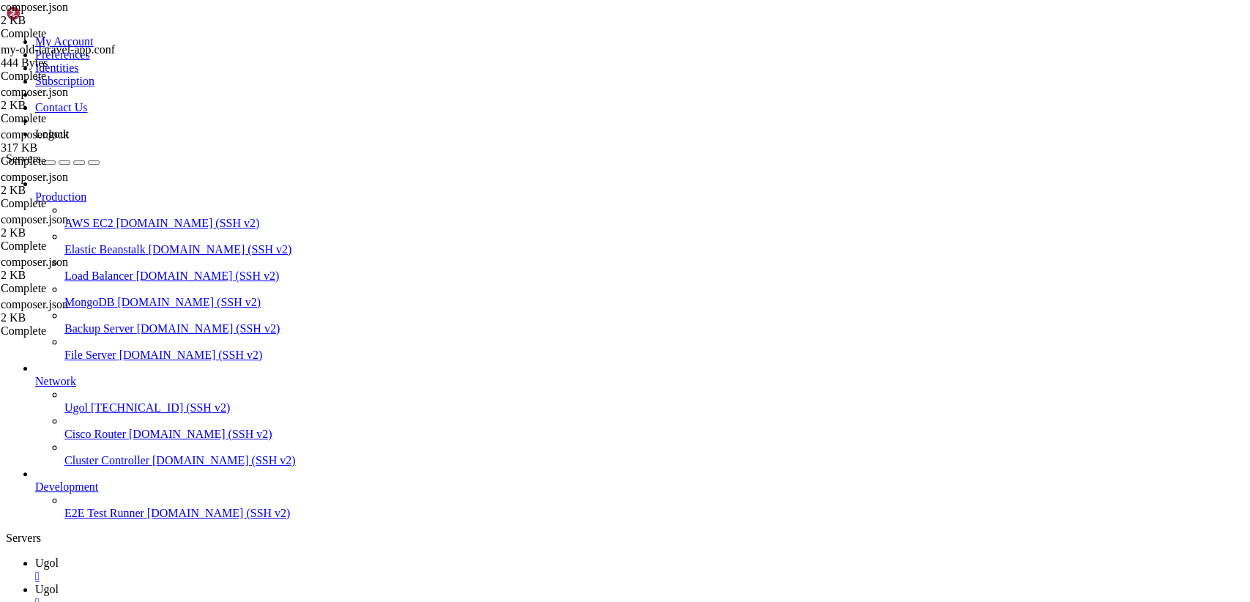
scroll to position [10096, 0]
drag, startPoint x: 867, startPoint y: 1329, endPoint x: 12, endPoint y: 1041, distance: 902.0
